Goal: Task Accomplishment & Management: Use online tool/utility

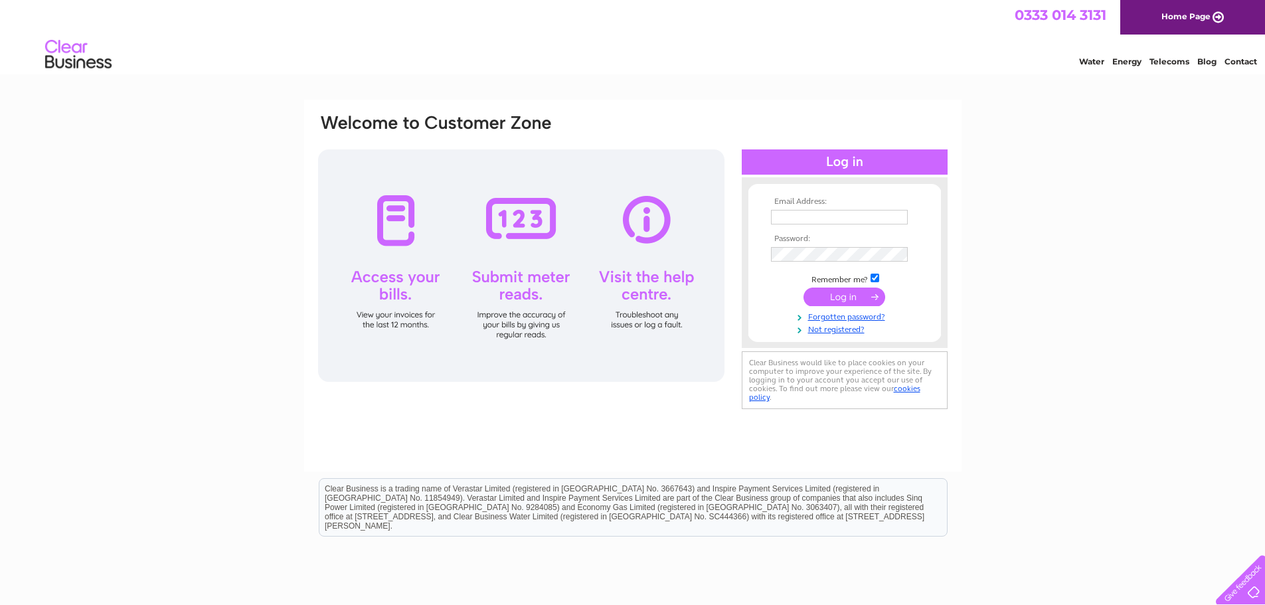
type input "vlakshman89@gmail.com"
click at [838, 304] on input "submit" at bounding box center [845, 297] width 82 height 19
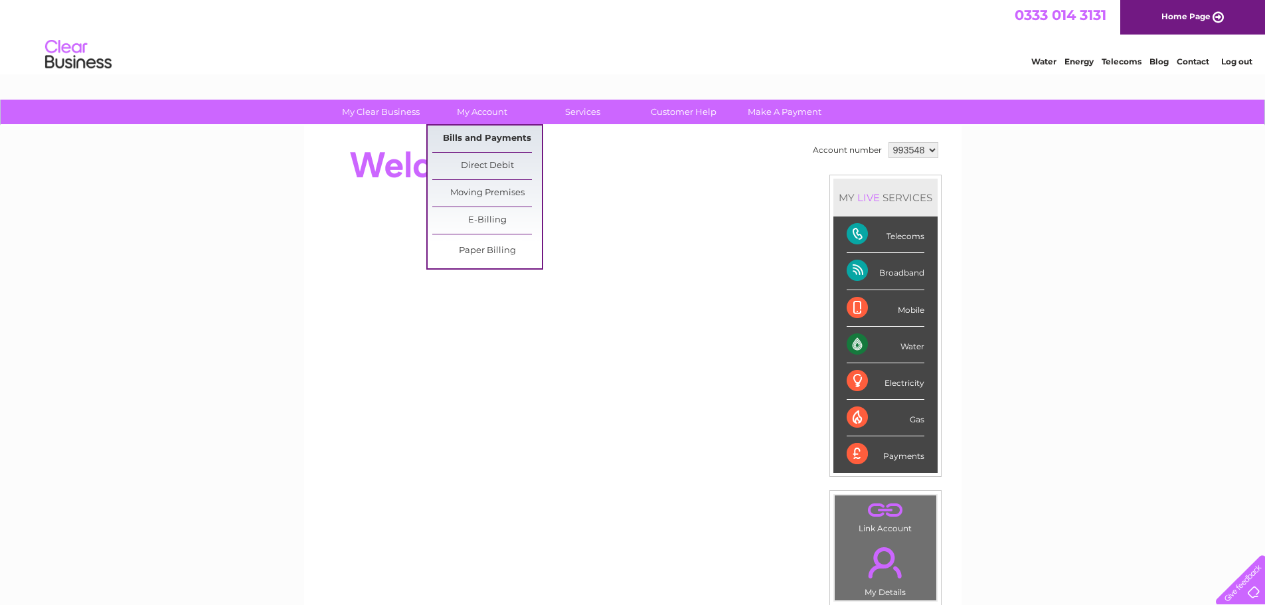
click at [497, 139] on link "Bills and Payments" at bounding box center [487, 139] width 110 height 27
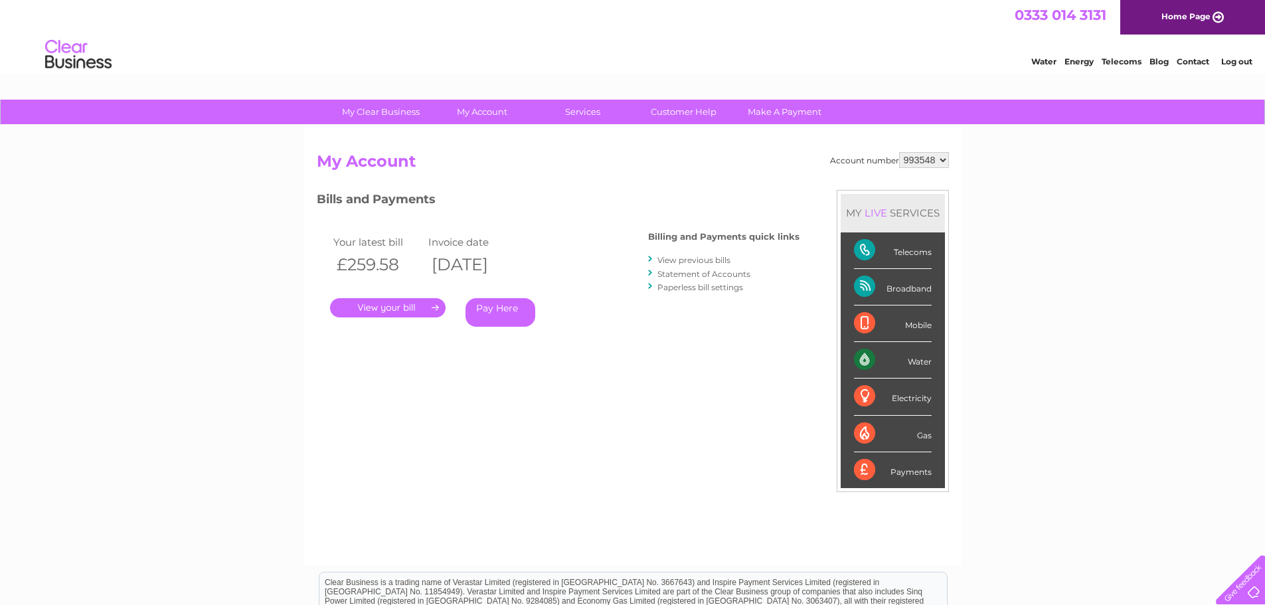
click at [861, 356] on div "Water" at bounding box center [893, 360] width 78 height 37
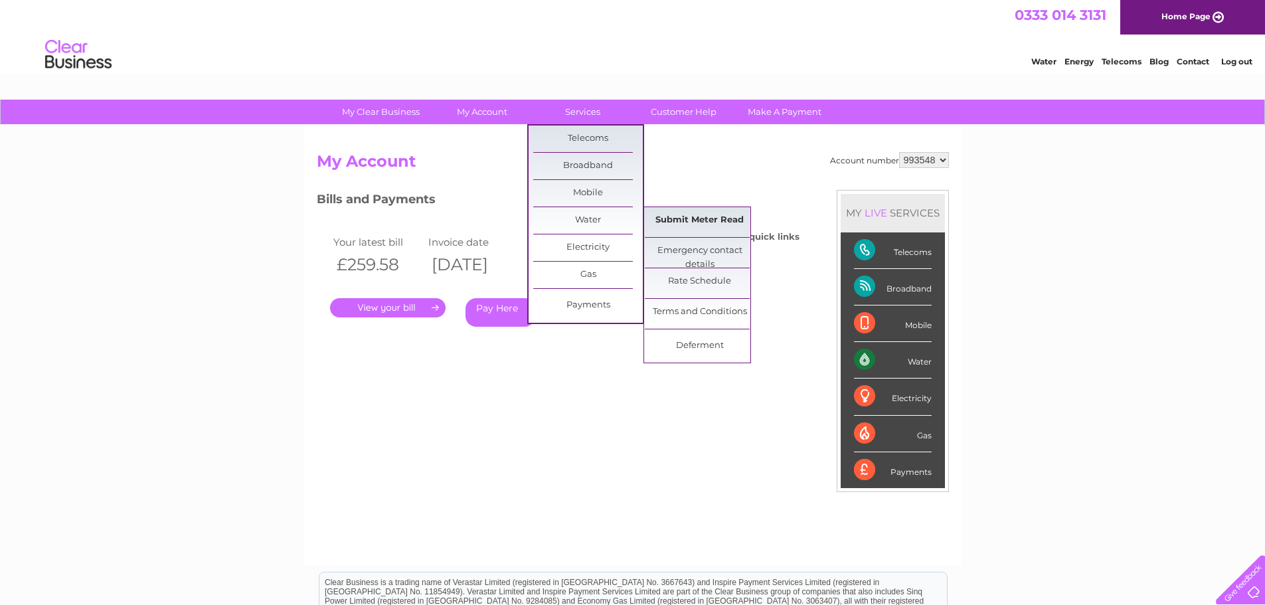
click at [735, 223] on link "Submit Meter Read" at bounding box center [700, 220] width 110 height 27
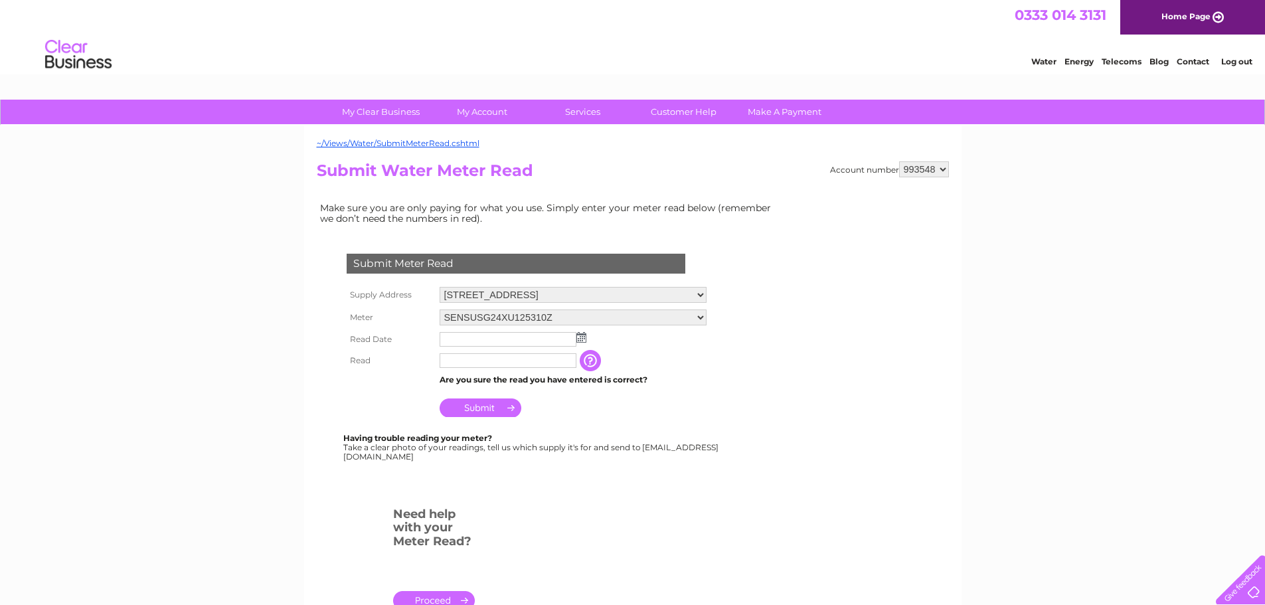
click at [491, 344] on input "text" at bounding box center [508, 339] width 137 height 15
click at [582, 335] on img at bounding box center [583, 338] width 10 height 11
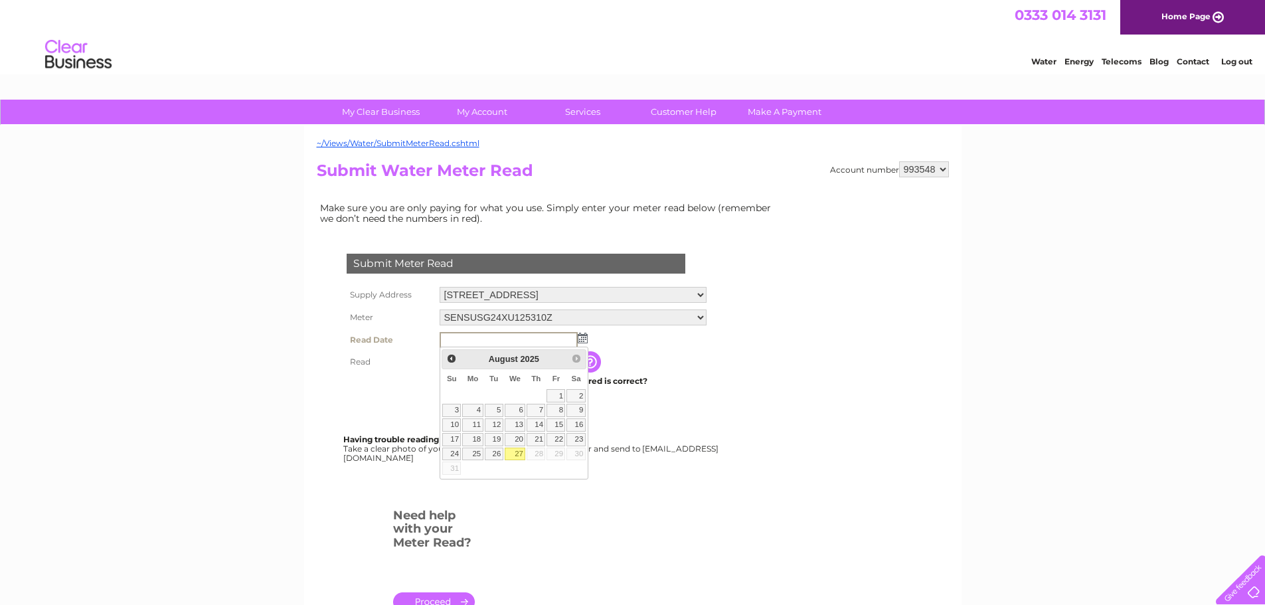
click at [521, 452] on link "27" at bounding box center [515, 454] width 21 height 13
type input "[DATE]"
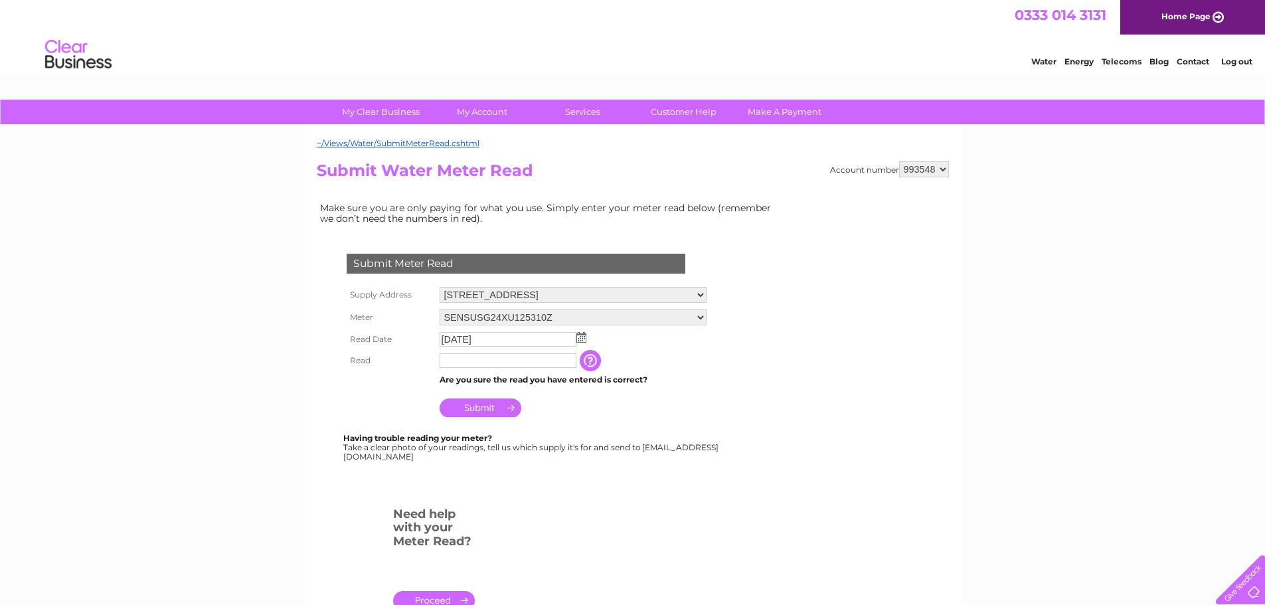
click at [488, 372] on td "Are you sure the read you have entered is correct?" at bounding box center [573, 379] width 274 height 17
click at [488, 354] on input "text" at bounding box center [509, 361] width 138 height 16
click at [681, 398] on td "Submit" at bounding box center [573, 406] width 275 height 32
click at [595, 357] on input "button" at bounding box center [592, 360] width 24 height 21
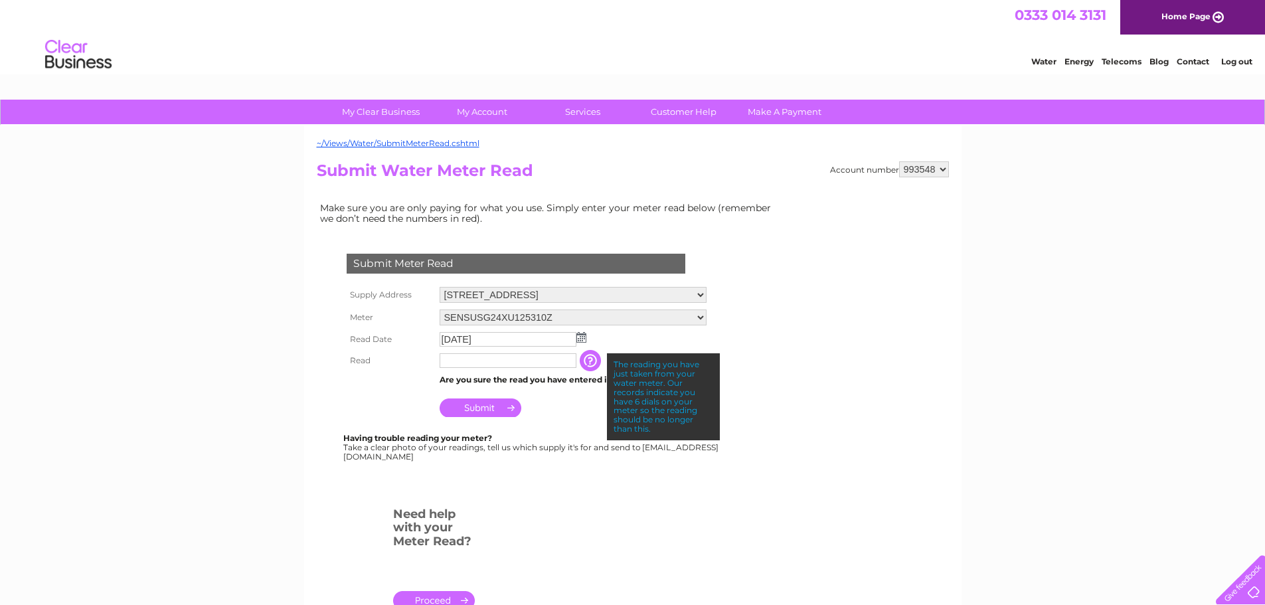
click at [502, 359] on input "text" at bounding box center [508, 360] width 137 height 15
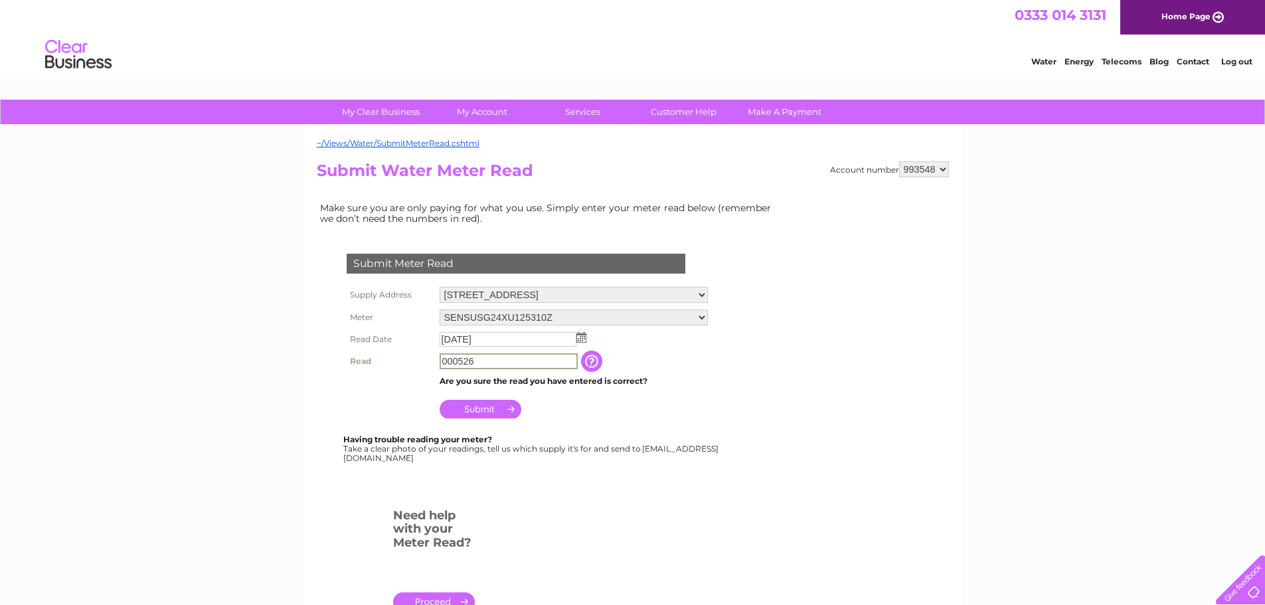
type input "000526"
click at [478, 412] on input "Submit" at bounding box center [481, 409] width 82 height 19
